Goal: Check status: Check status

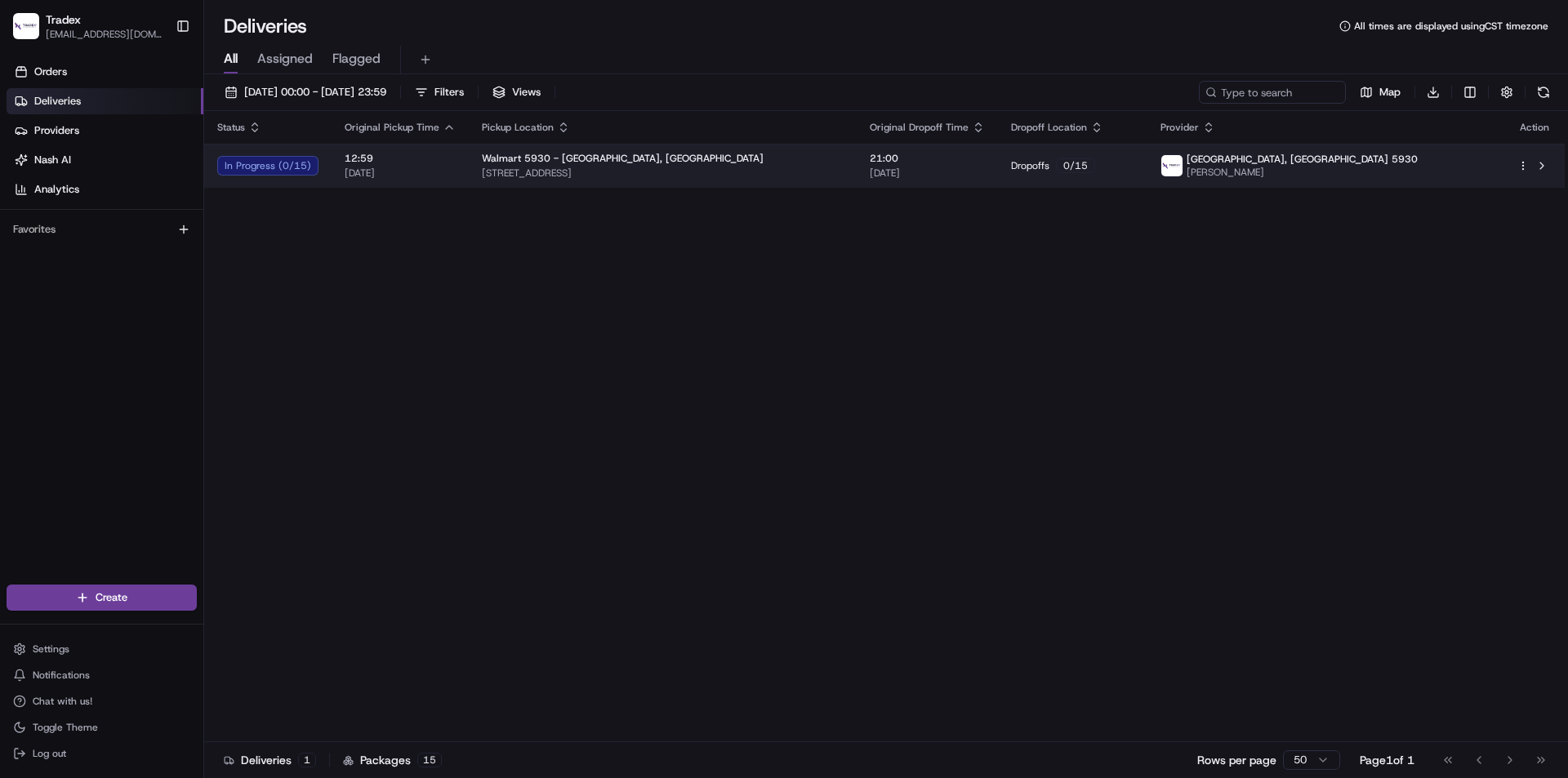
click at [405, 173] on span "[DATE]" at bounding box center [399, 173] width 111 height 13
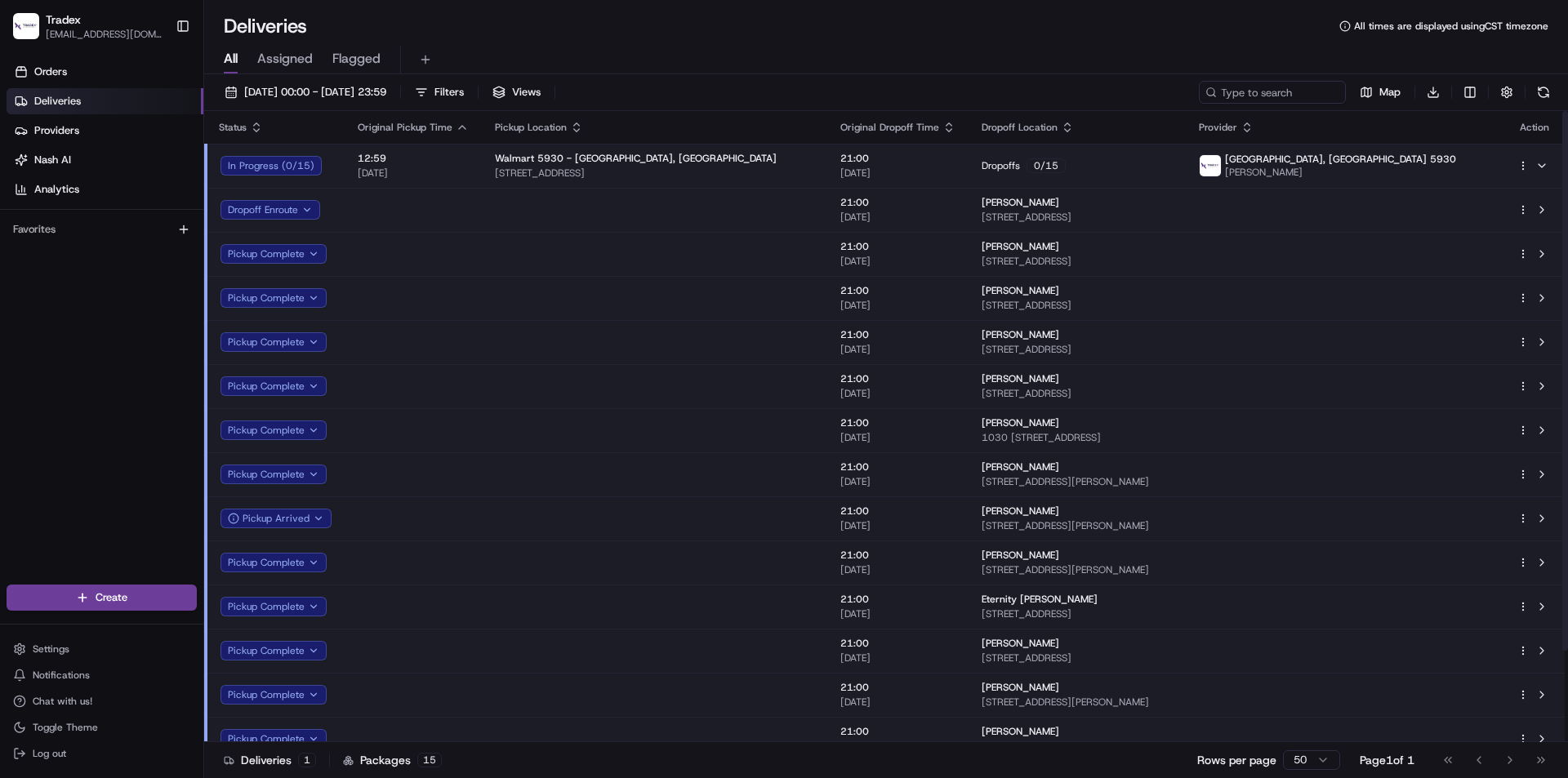
click at [406, 171] on span "[DATE]" at bounding box center [413, 173] width 111 height 13
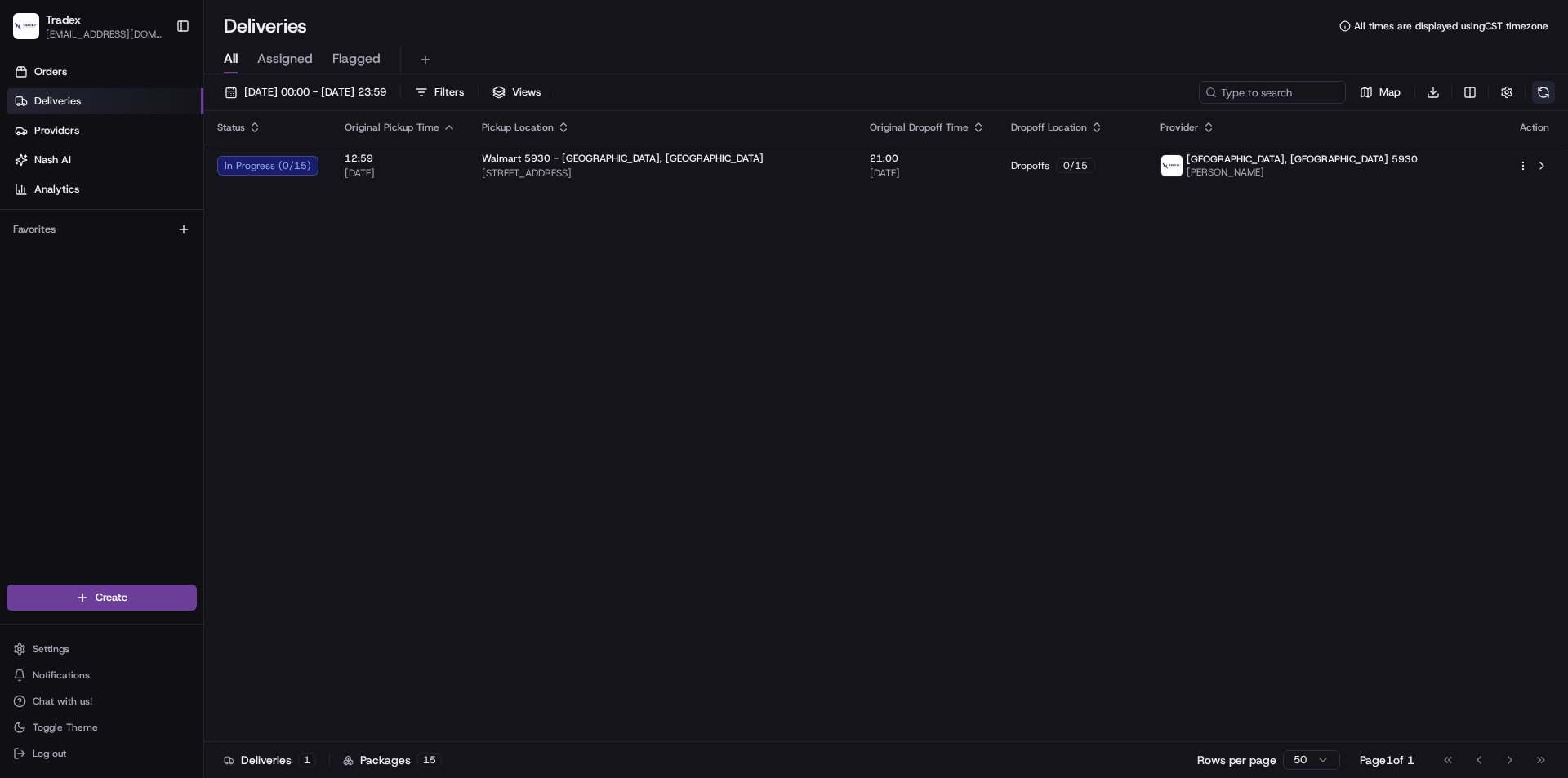
click at [1549, 93] on button at bounding box center [1543, 92] width 23 height 23
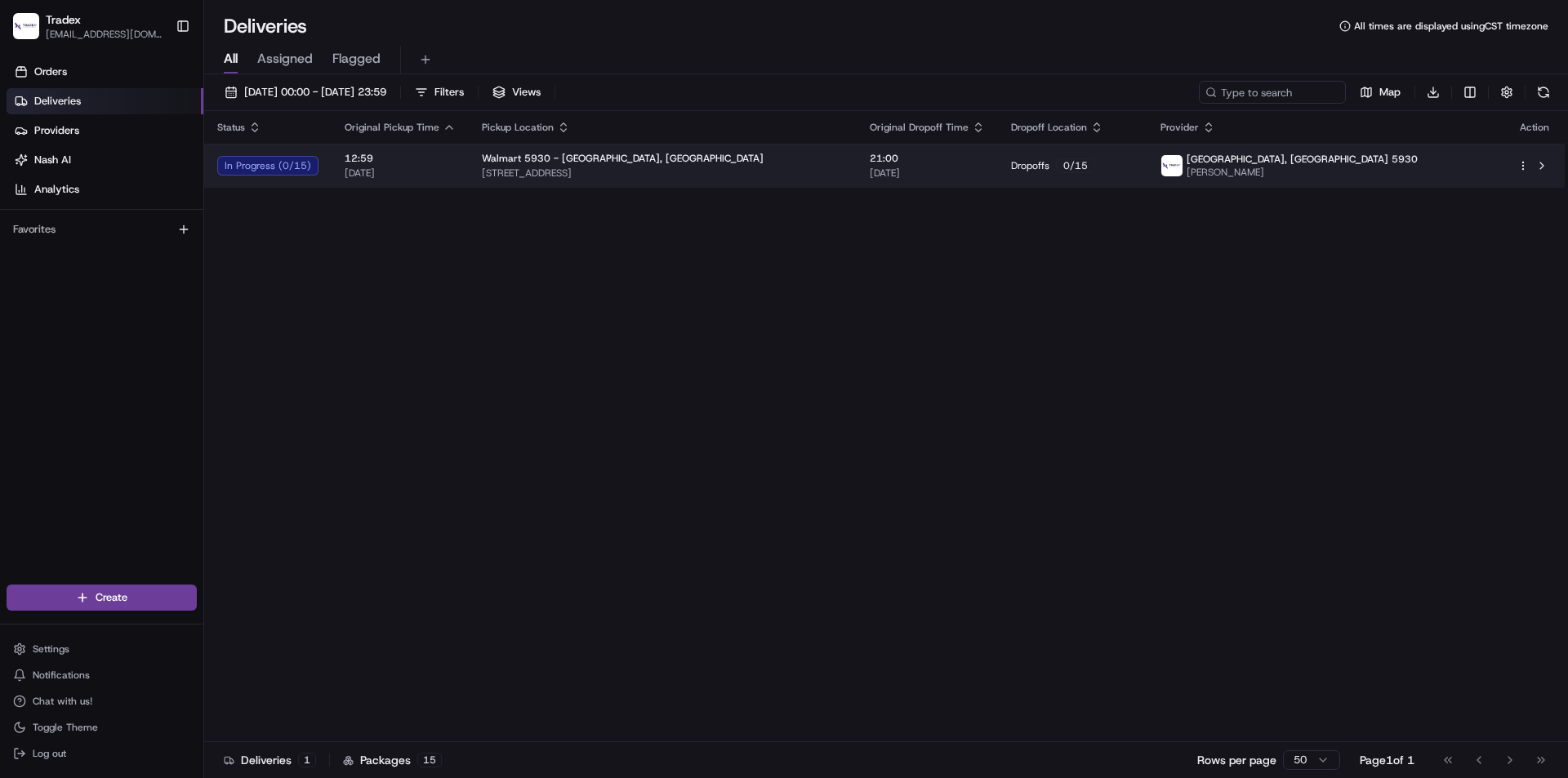
click at [296, 173] on div "In Progress ( 0 / 15 )" at bounding box center [268, 166] width 102 height 19
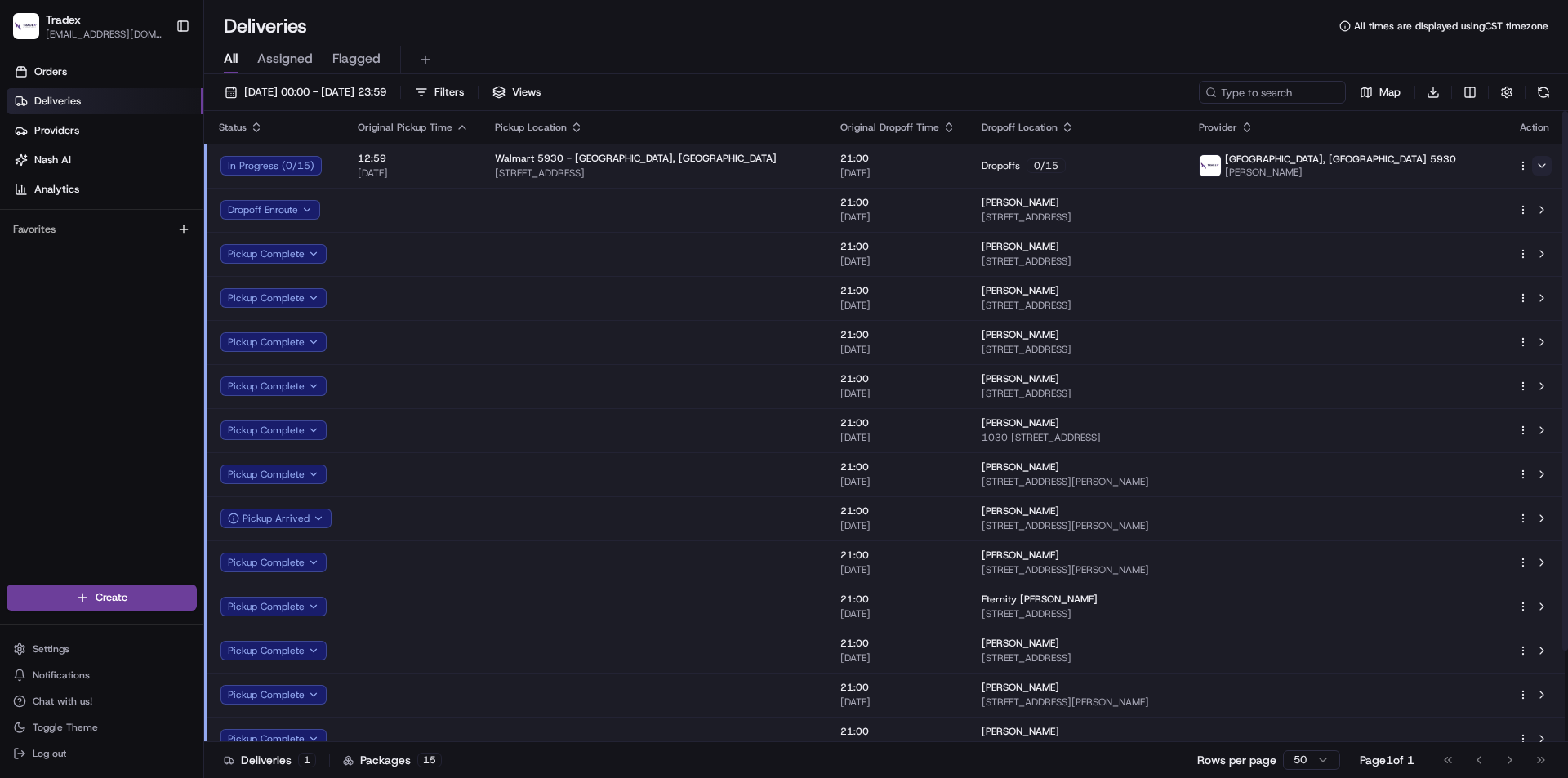
click at [1542, 165] on button at bounding box center [1542, 166] width 19 height 19
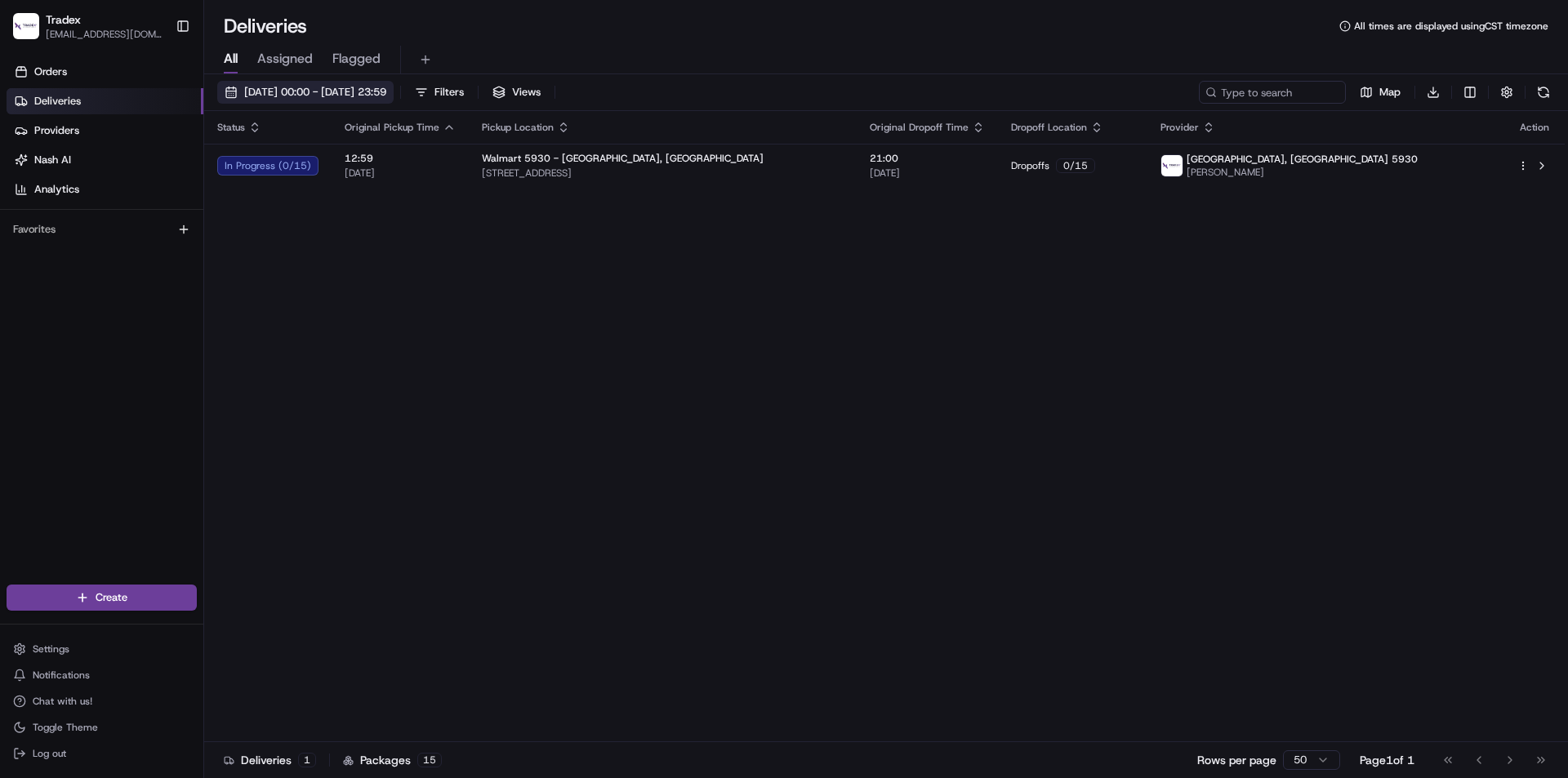
click at [342, 95] on span "21/08/2025 00:00 - 21/08/2025 23:59" at bounding box center [315, 92] width 142 height 15
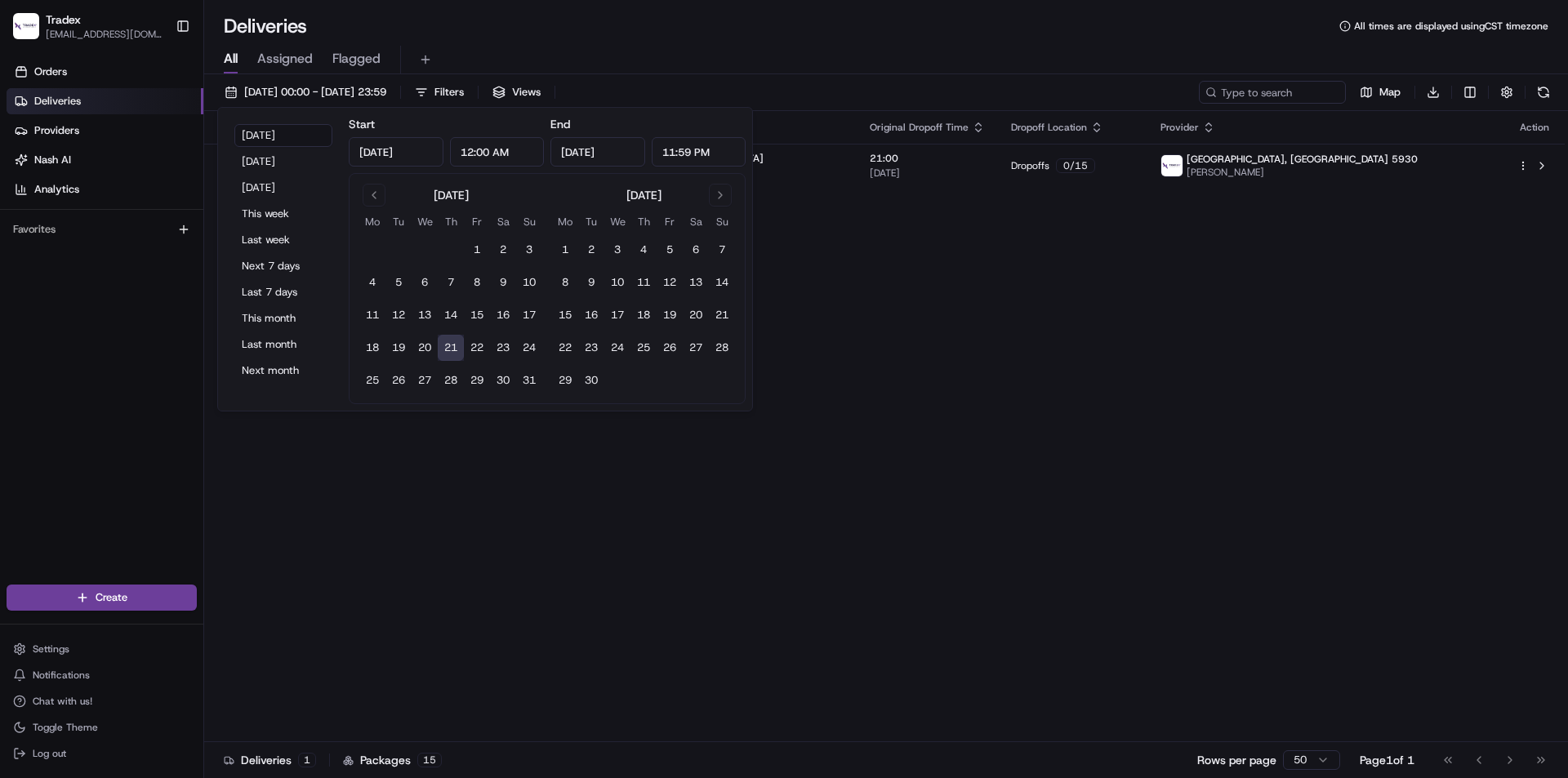
click at [1151, 384] on div "Status Original Pickup Time Pickup Location Original Dropoff Time Dropoff Locat…" at bounding box center [884, 427] width 1360 height 632
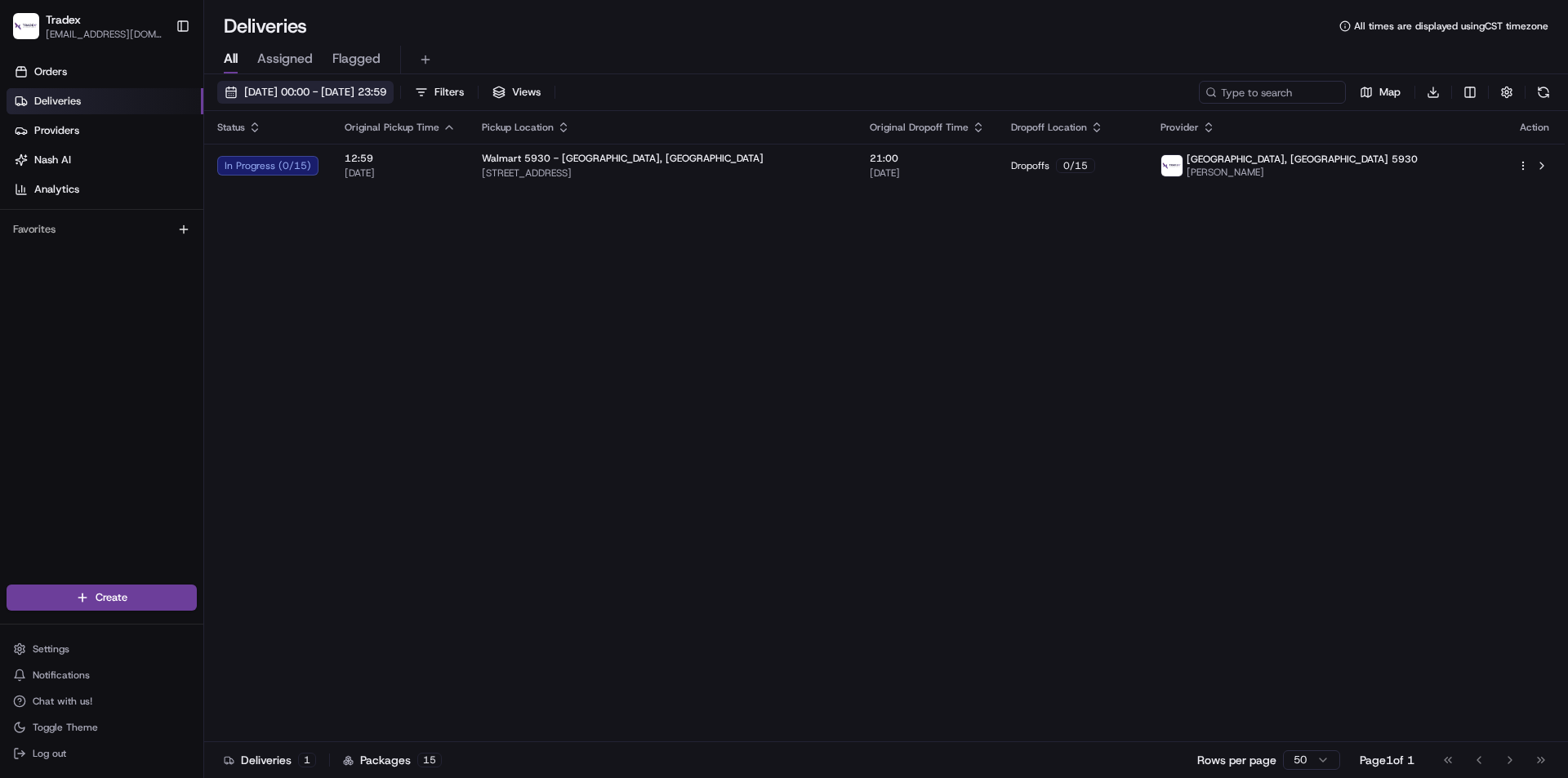
click at [296, 85] on span "21/08/2025 00:00 - 21/08/2025 23:59" at bounding box center [315, 92] width 142 height 15
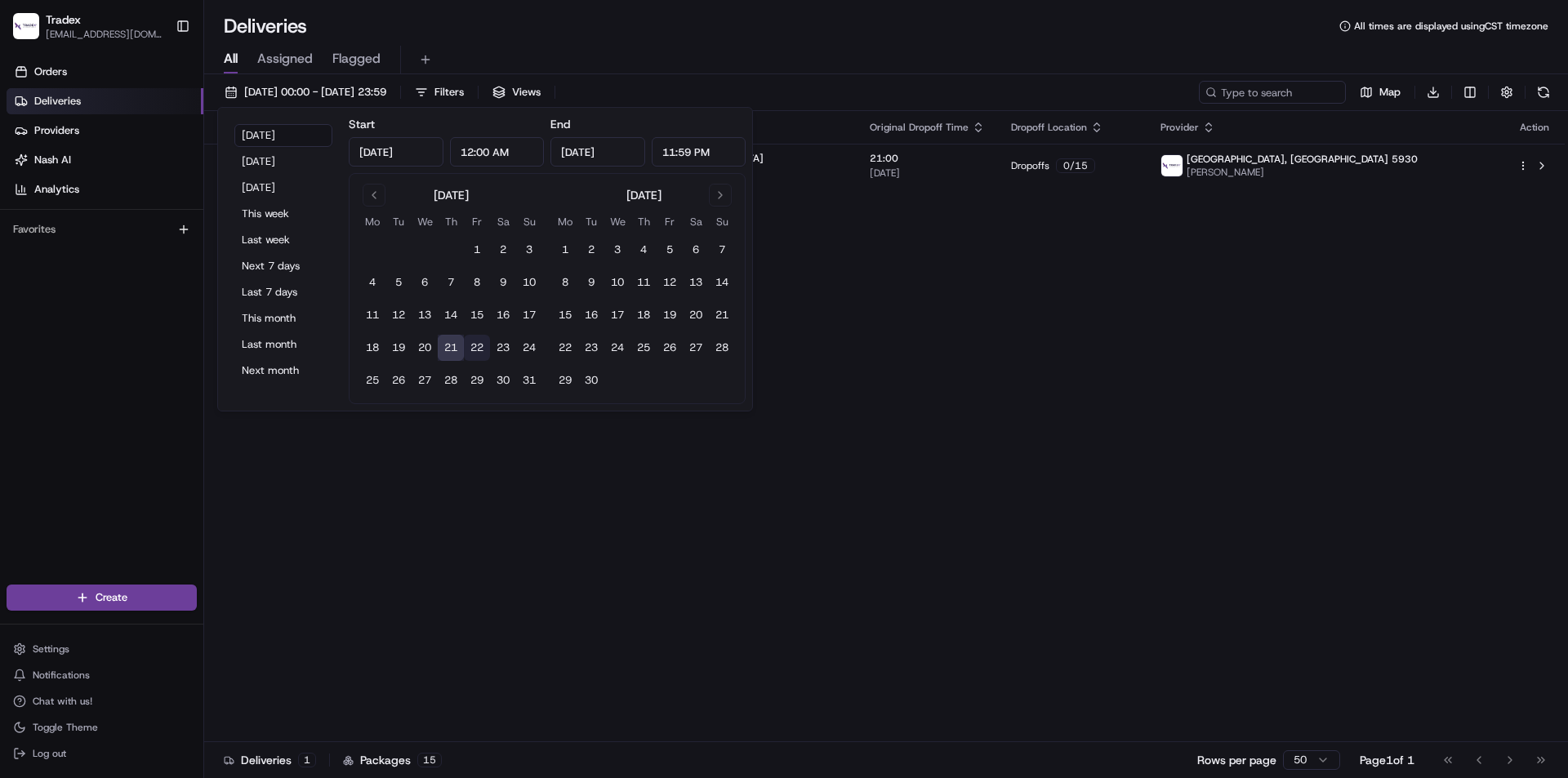
click at [473, 345] on button "22" at bounding box center [477, 348] width 26 height 26
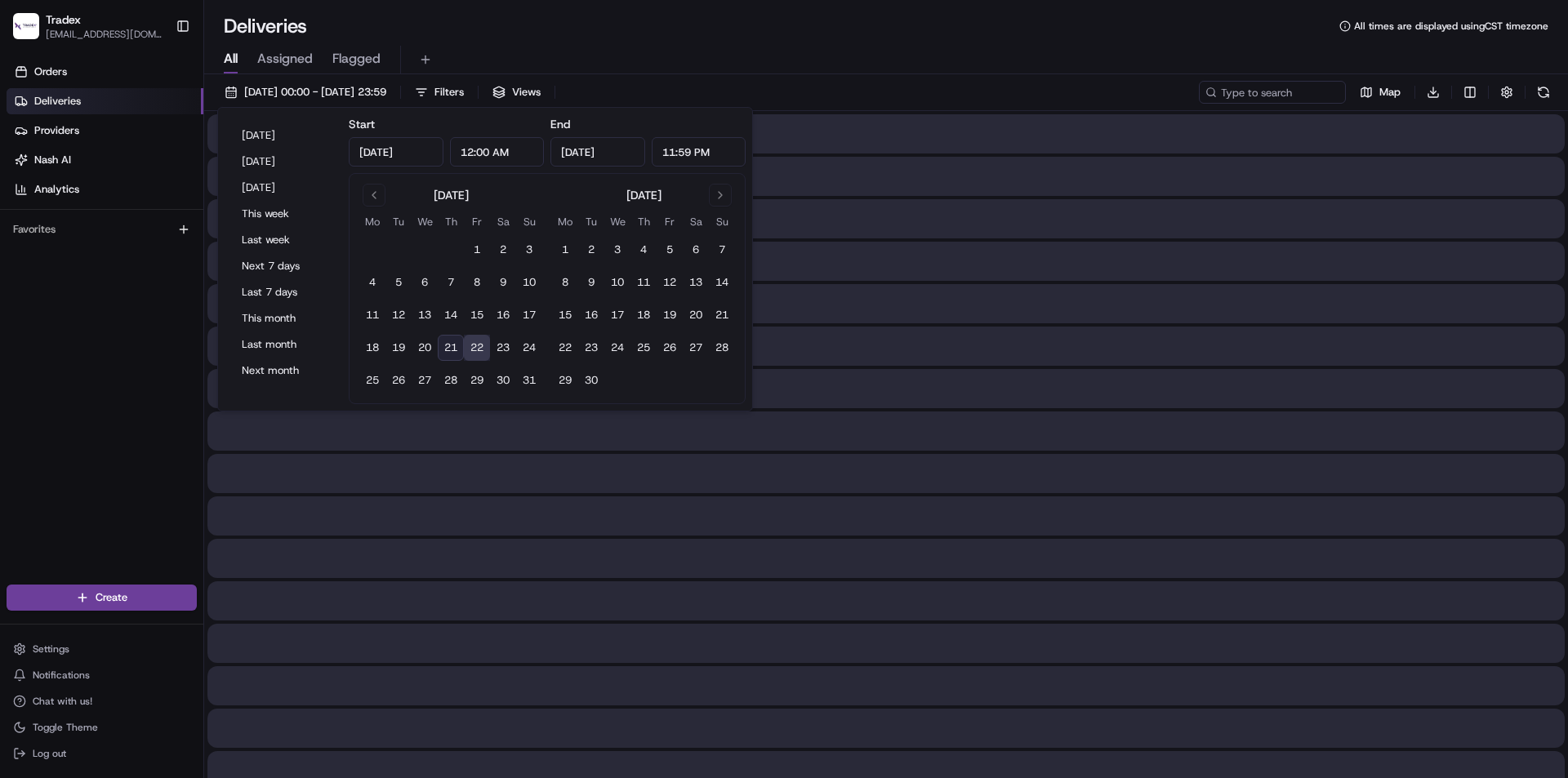
type input "Aug 22, 2025"
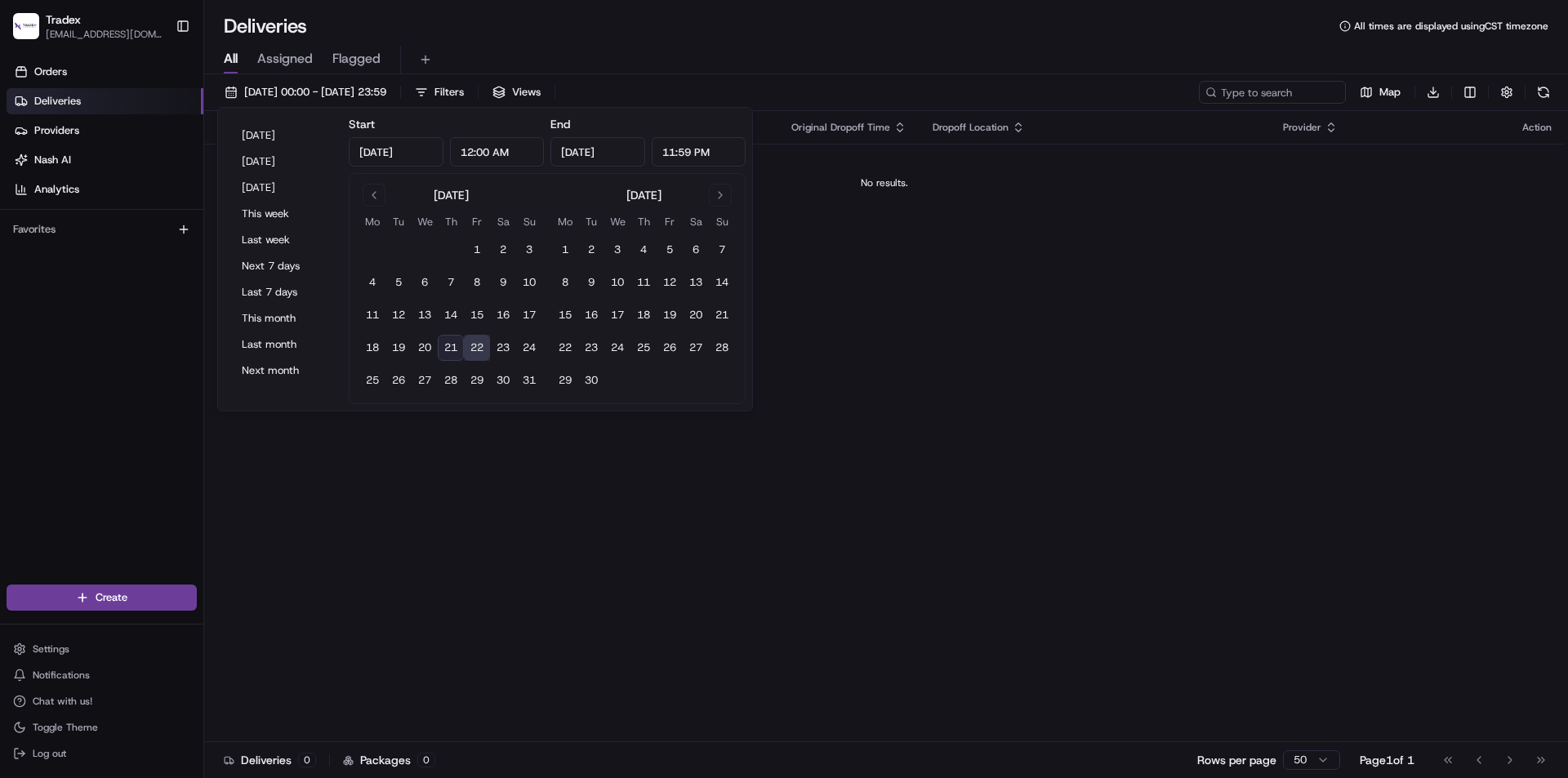
click at [443, 349] on button "21" at bounding box center [451, 348] width 26 height 26
type input "Aug 21, 2025"
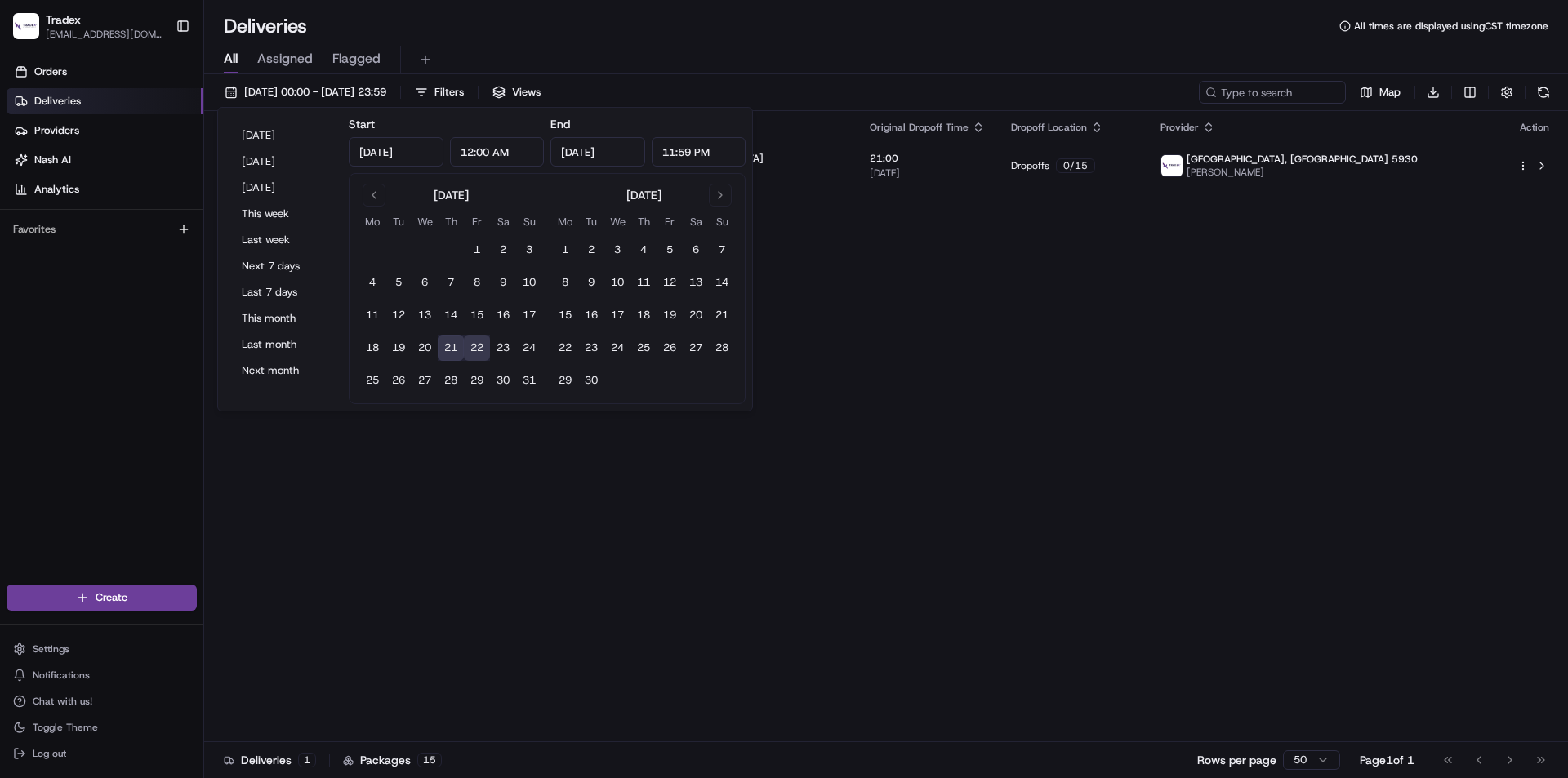
click at [1098, 359] on div "Status Original Pickup Time Pickup Location Original Dropoff Time Dropoff Locat…" at bounding box center [884, 427] width 1360 height 632
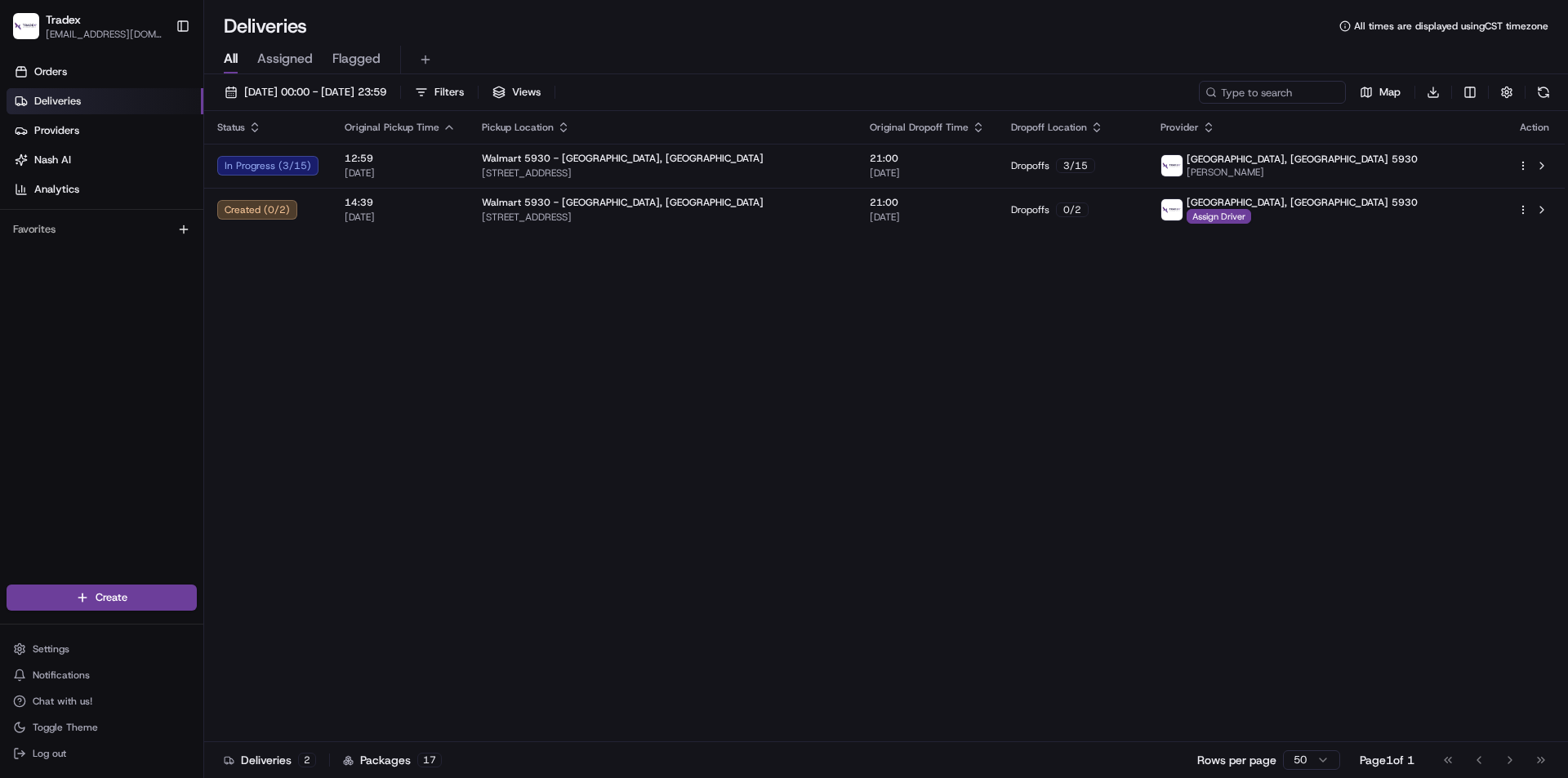
drag, startPoint x: 572, startPoint y: 590, endPoint x: 548, endPoint y: 601, distance: 26.4
click at [572, 590] on div "Status Original Pickup Time Pickup Location Original Dropoff Time Dropoff Locat…" at bounding box center [884, 427] width 1360 height 632
